Goal: Information Seeking & Learning: Find specific fact

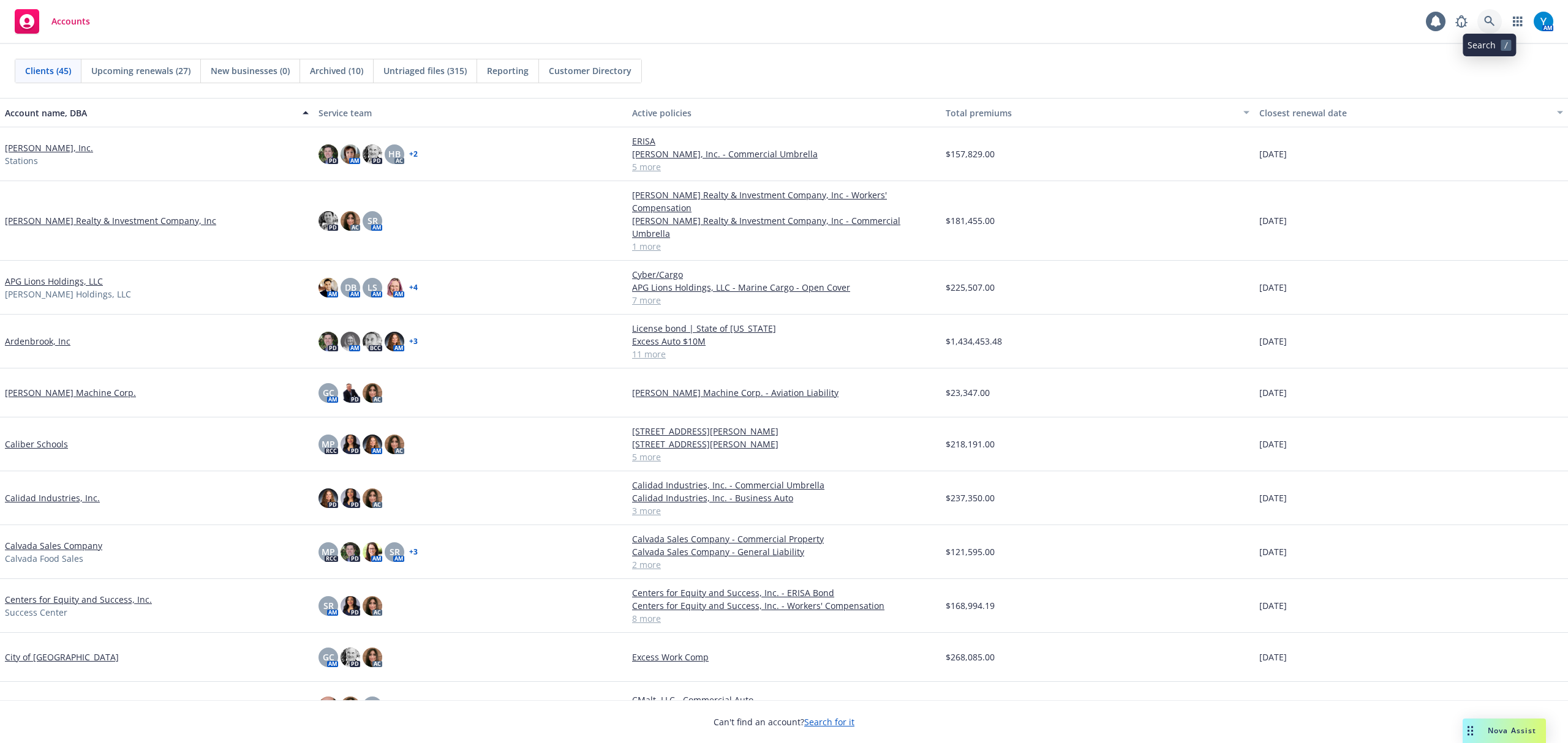
click at [1488, 23] on icon at bounding box center [1489, 21] width 11 height 11
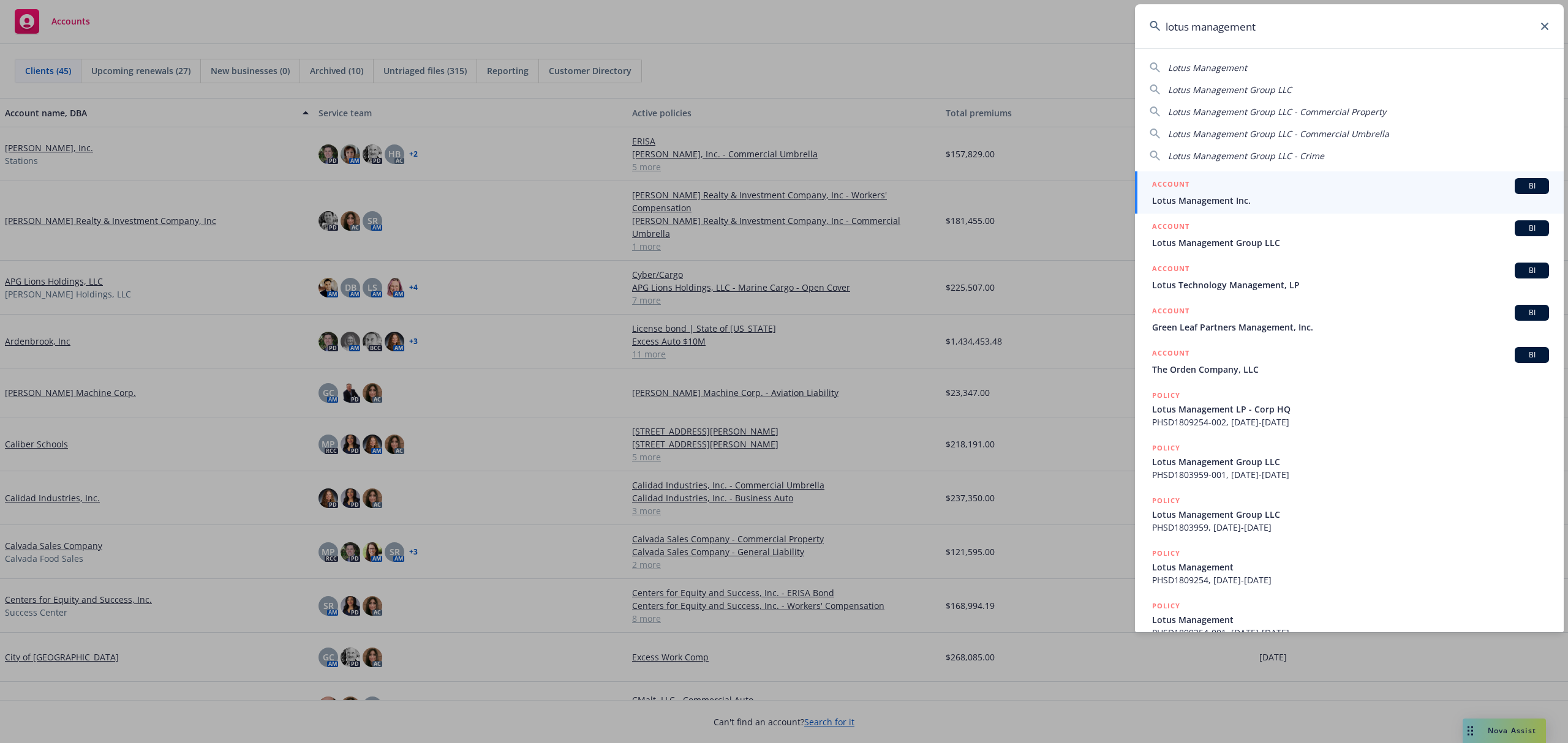
type input "lotus management"
click at [1245, 197] on span "Lotus Management Inc." at bounding box center [1350, 200] width 397 height 13
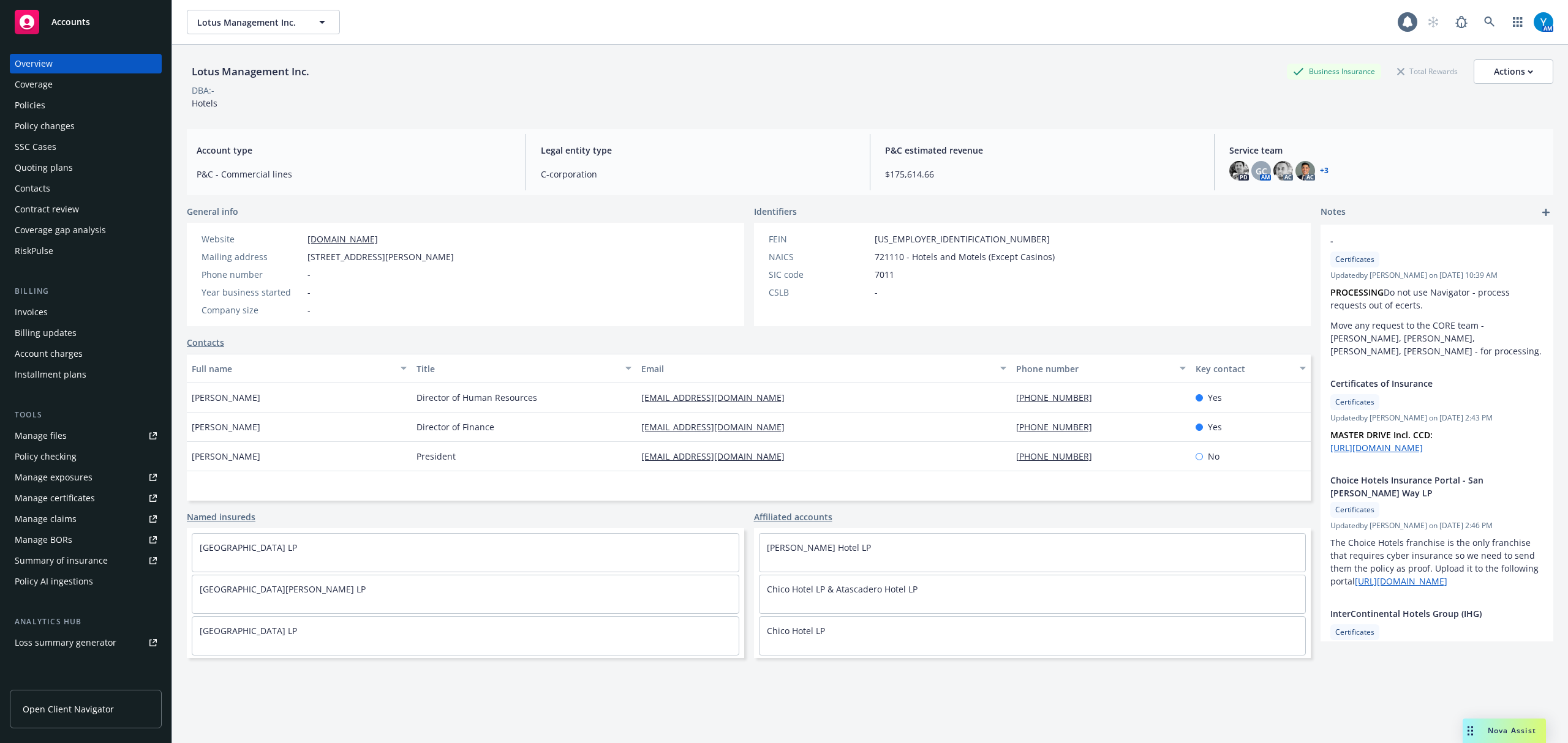
click at [62, 103] on div "Policies" at bounding box center [85, 105] width 143 height 20
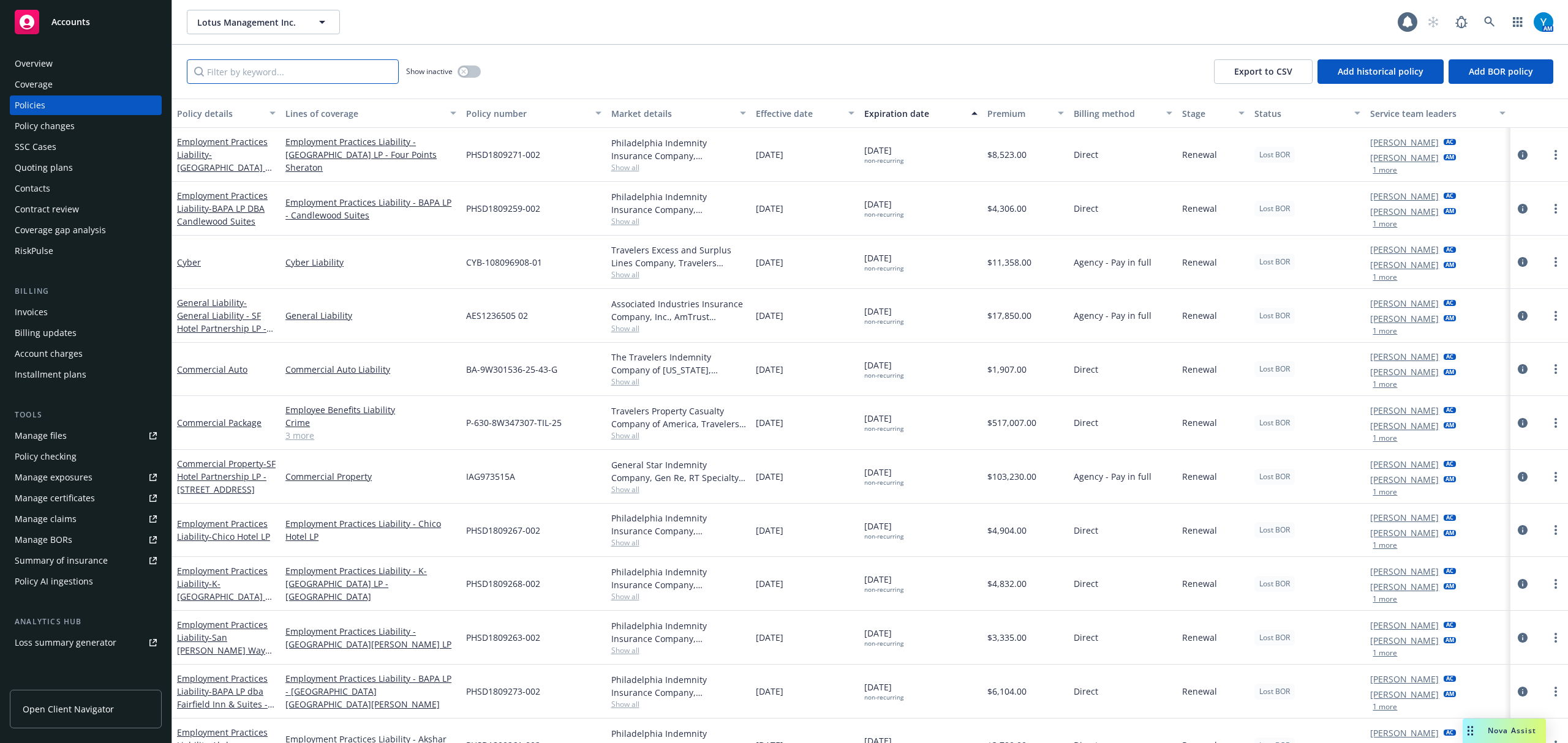
click at [276, 72] on input "Filter by keyword..." at bounding box center [293, 72] width 212 height 25
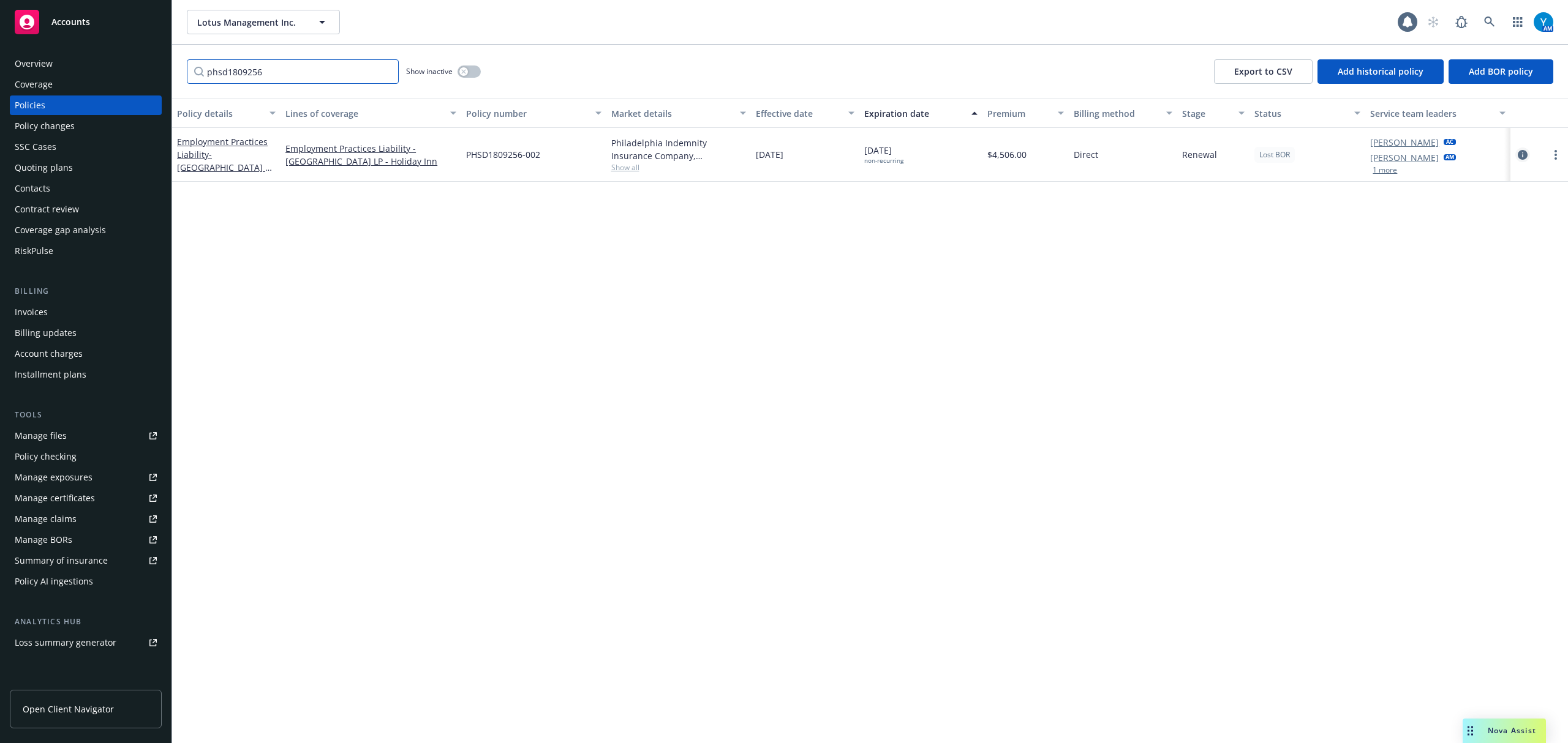
type input "phsd1809256"
click at [1523, 153] on icon "circleInformation" at bounding box center [1522, 154] width 9 height 9
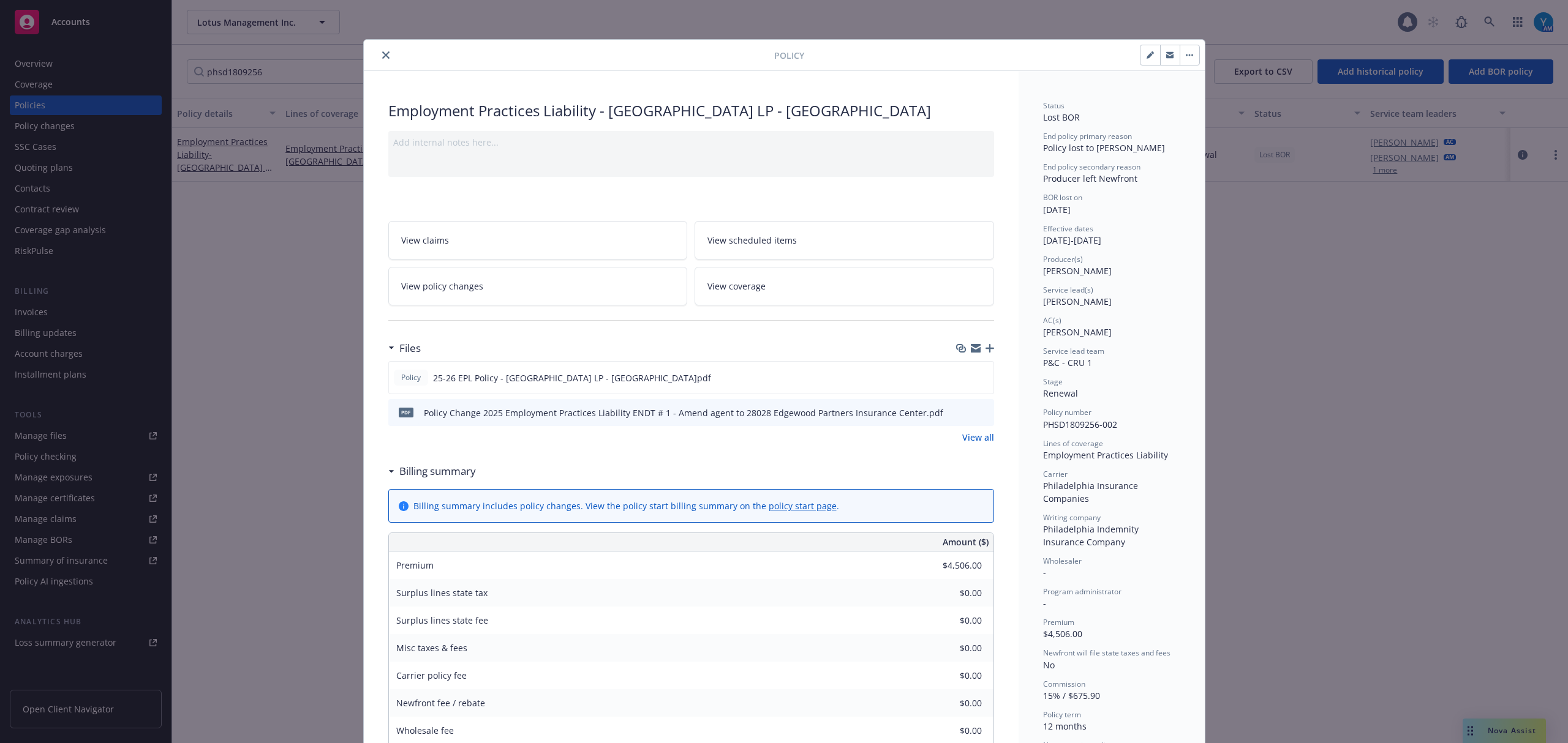
click at [379, 60] on button "close" at bounding box center [386, 55] width 15 height 15
